Goal: Use online tool/utility: Utilize a website feature to perform a specific function

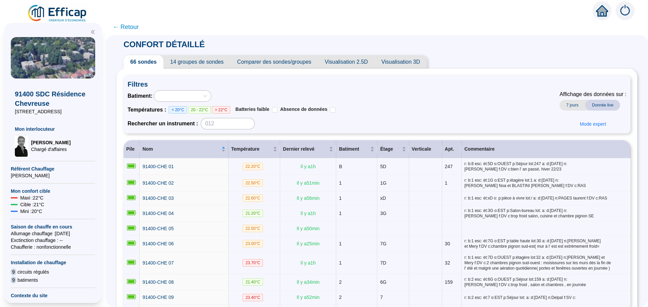
click at [305, 64] on span "Comparer des sondes/groupes" at bounding box center [274, 61] width 88 height 13
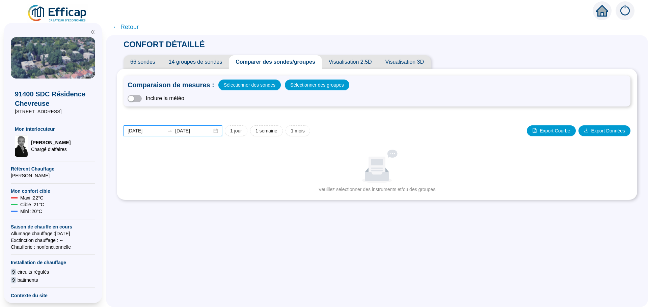
click at [156, 131] on input "[DATE]" at bounding box center [146, 131] width 37 height 7
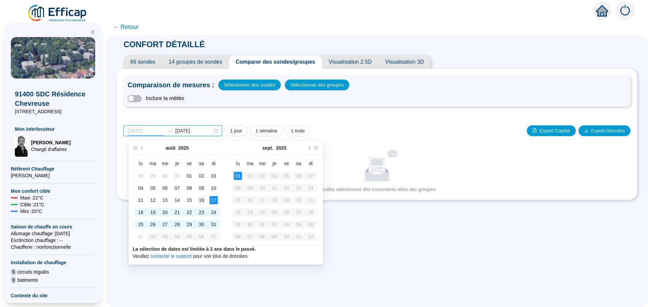
type input "[DATE]"
click at [203, 200] on div "16" at bounding box center [201, 200] width 8 height 8
type input "[DATE]"
click at [215, 224] on div "31" at bounding box center [214, 225] width 8 height 8
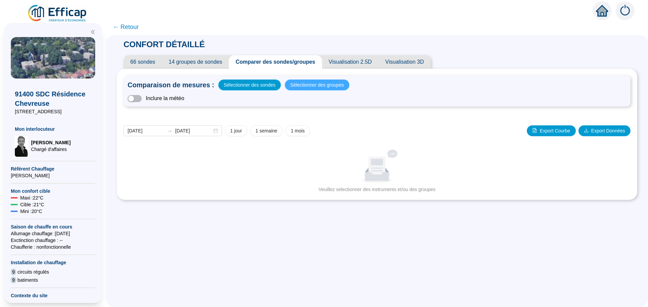
click at [316, 86] on span "Sélectionner des groupes" at bounding box center [317, 84] width 54 height 9
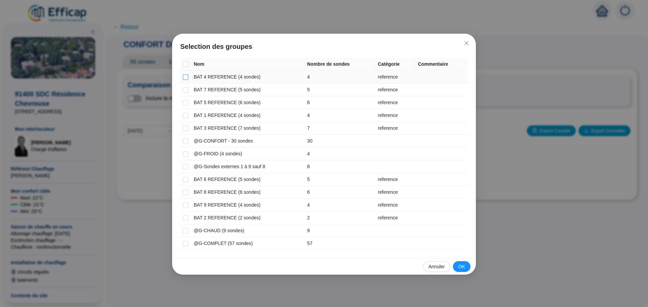
click at [188, 78] on input "checkbox" at bounding box center [185, 77] width 5 height 5
checkbox input "true"
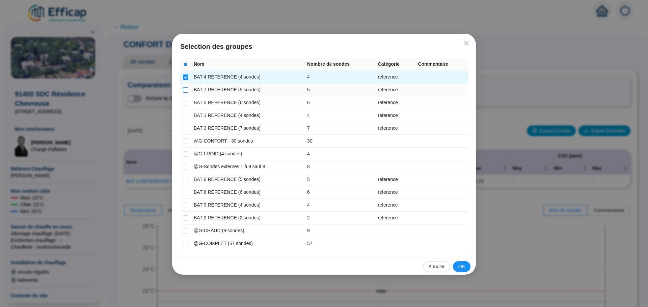
click at [187, 88] on input "checkbox" at bounding box center [185, 89] width 5 height 5
checkbox input "true"
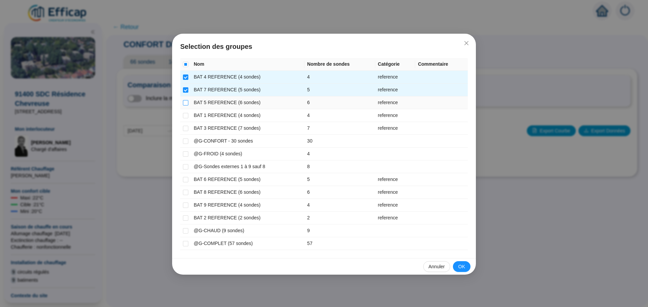
click at [186, 103] on input "checkbox" at bounding box center [185, 102] width 5 height 5
checkbox input "true"
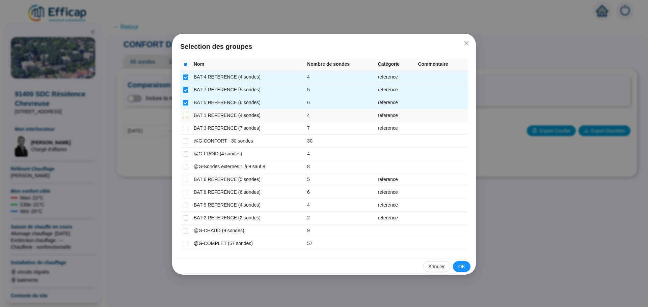
click at [187, 115] on input "checkbox" at bounding box center [185, 115] width 5 height 5
checkbox input "true"
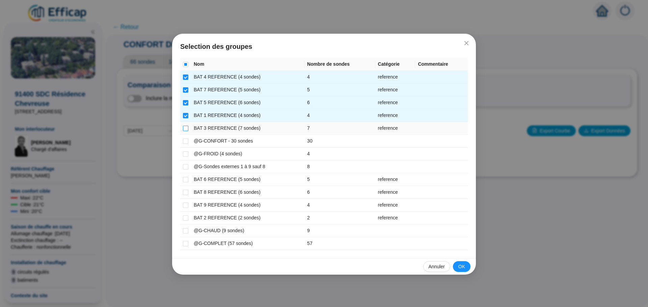
click at [187, 129] on input "checkbox" at bounding box center [185, 128] width 5 height 5
checkbox input "true"
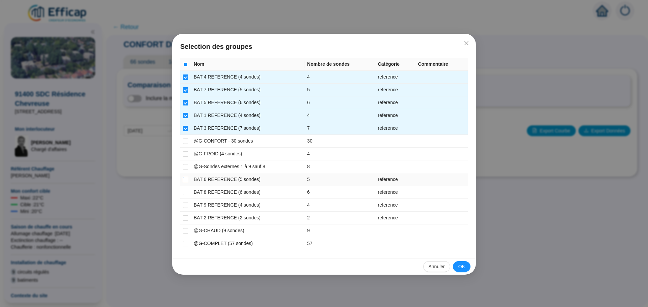
click at [186, 181] on input "checkbox" at bounding box center [185, 179] width 5 height 5
checkbox input "true"
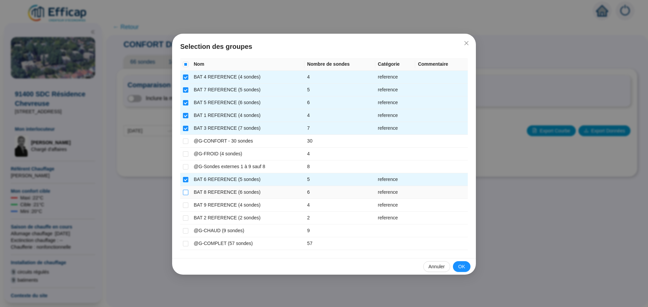
click at [183, 193] on input "checkbox" at bounding box center [185, 192] width 5 height 5
checkbox input "true"
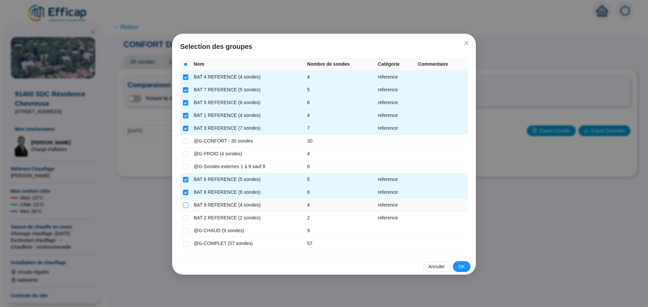
click at [183, 205] on input "checkbox" at bounding box center [185, 205] width 5 height 5
checkbox input "true"
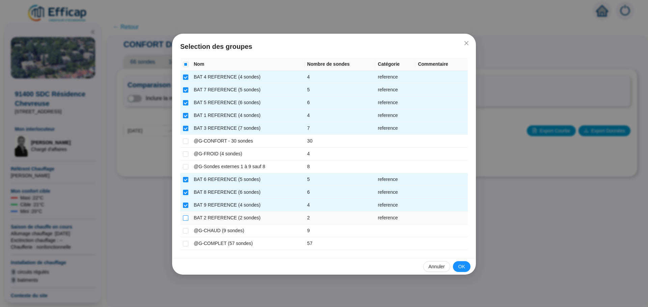
click at [185, 218] on input "checkbox" at bounding box center [185, 218] width 5 height 5
checkbox input "true"
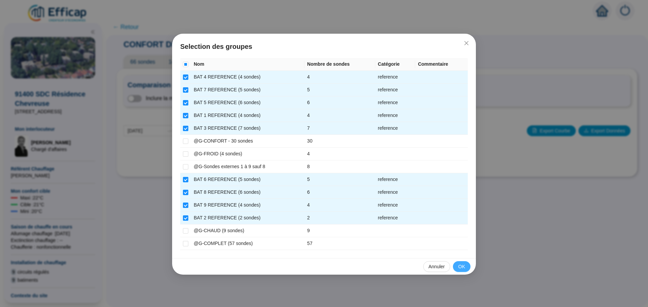
click at [463, 266] on span "OK" at bounding box center [461, 267] width 7 height 7
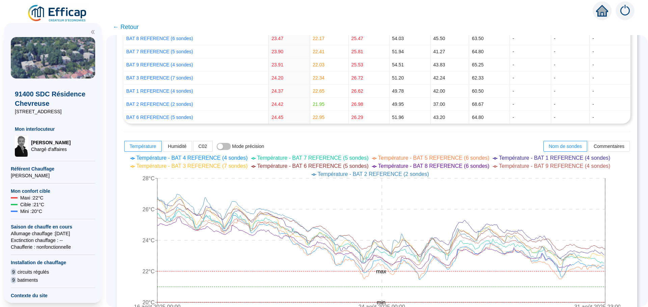
scroll to position [202, 0]
